Goal: Unclear

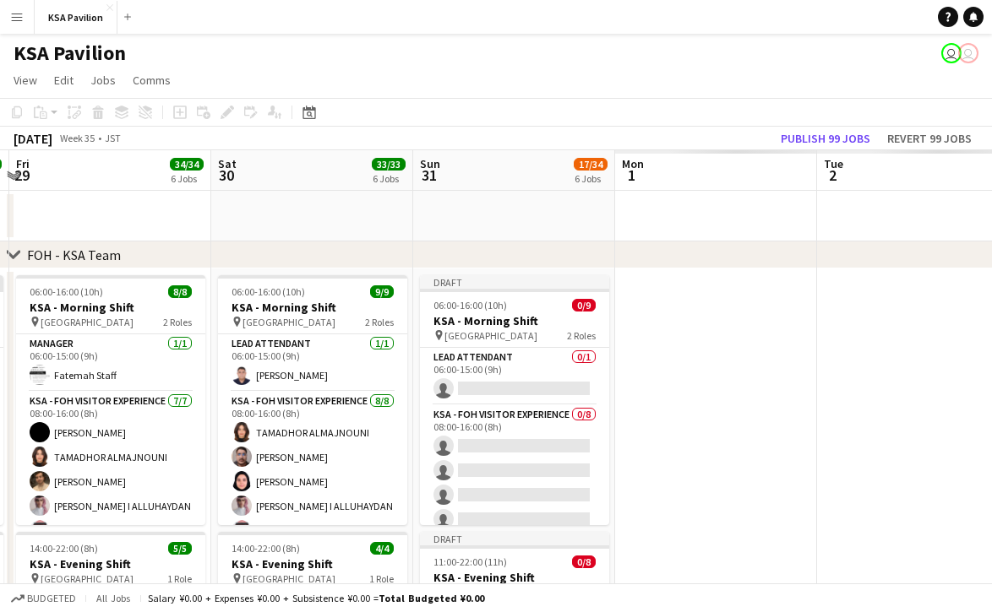
scroll to position [0, 597]
